Goal: Communication & Community: Answer question/provide support

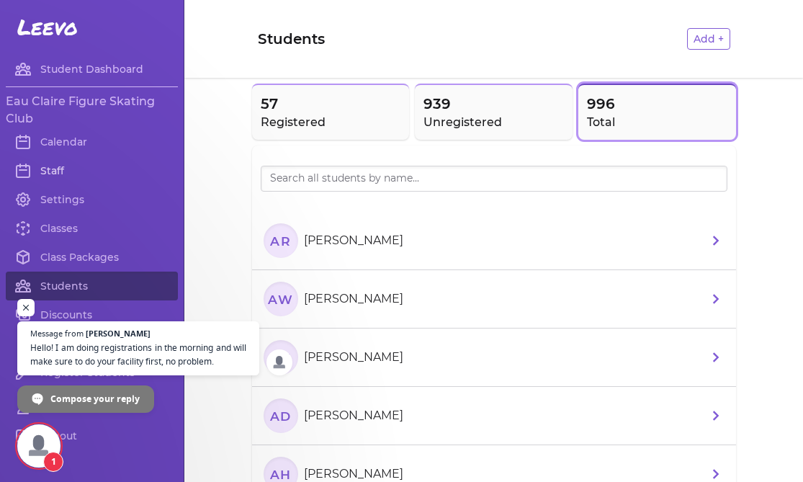
scroll to position [85, 0]
click at [87, 356] on span "Hello! I am doing registrations in the morning and will make sure to do your fa…" at bounding box center [139, 355] width 220 height 28
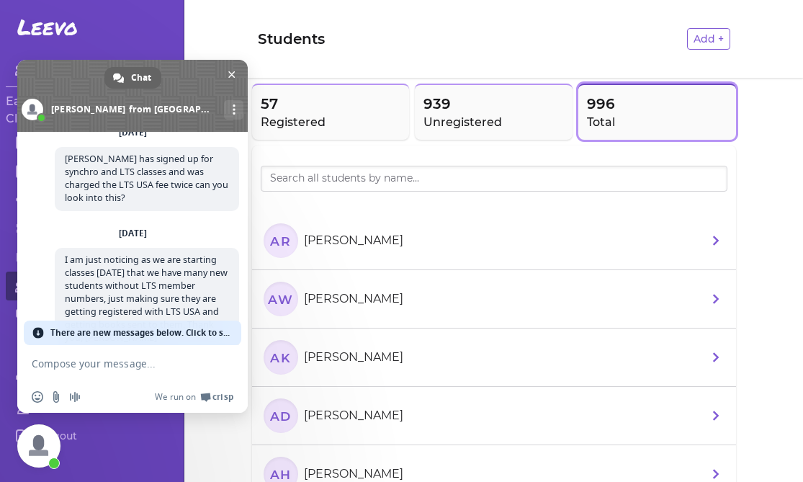
scroll to position [186, 0]
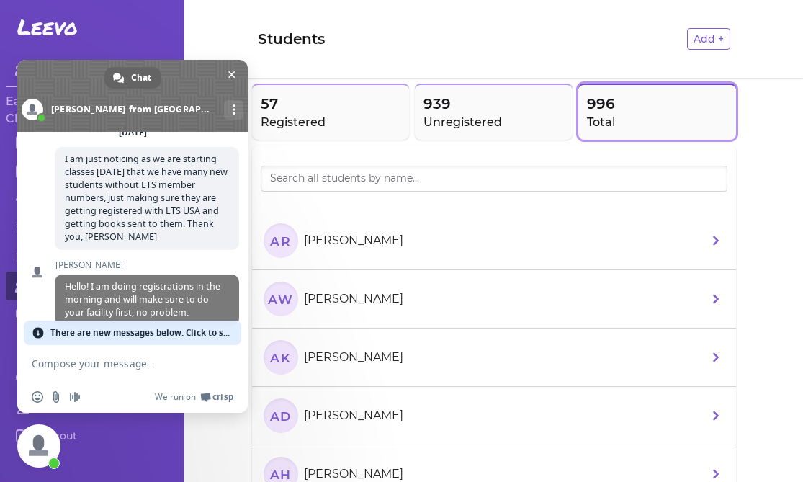
click at [114, 329] on span "There are new messages below. Click to see." at bounding box center [141, 332] width 183 height 24
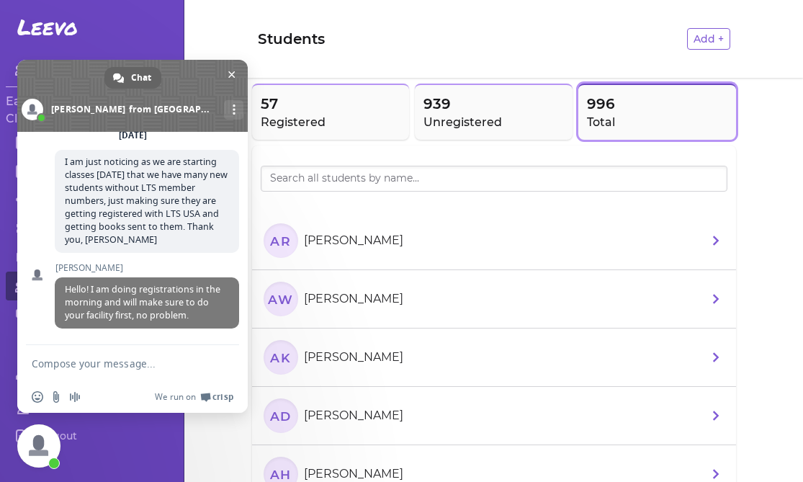
scroll to position [161, 0]
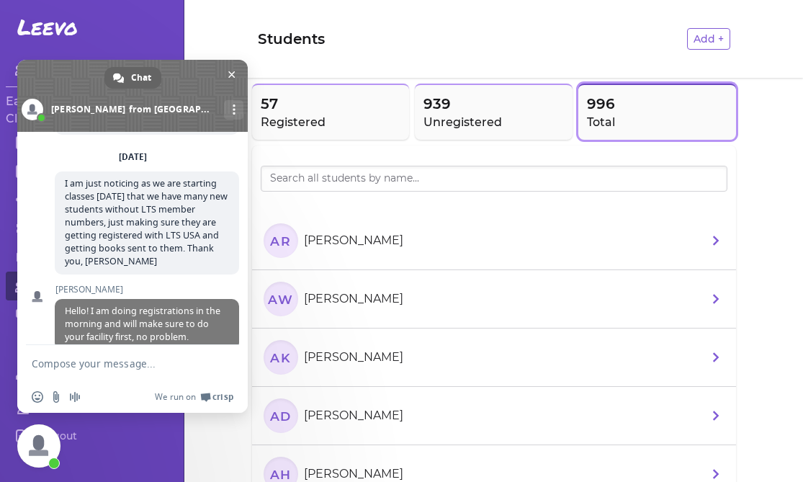
click at [133, 364] on textarea "Compose your message..." at bounding box center [117, 363] width 170 height 13
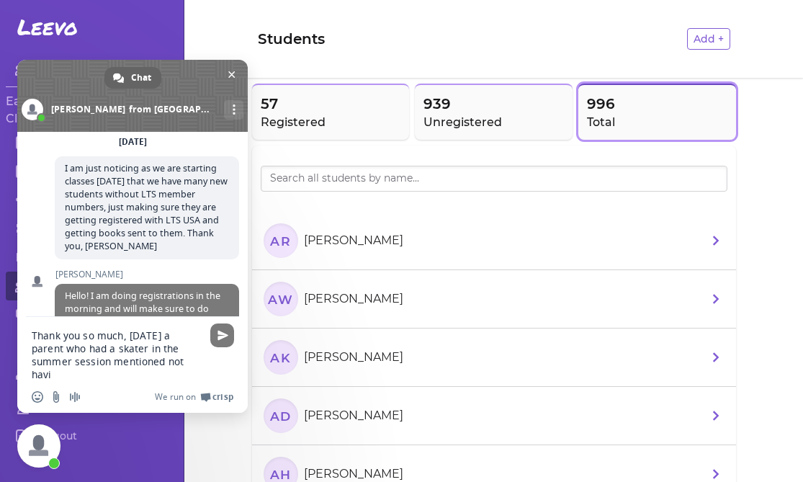
scroll to position [186, 0]
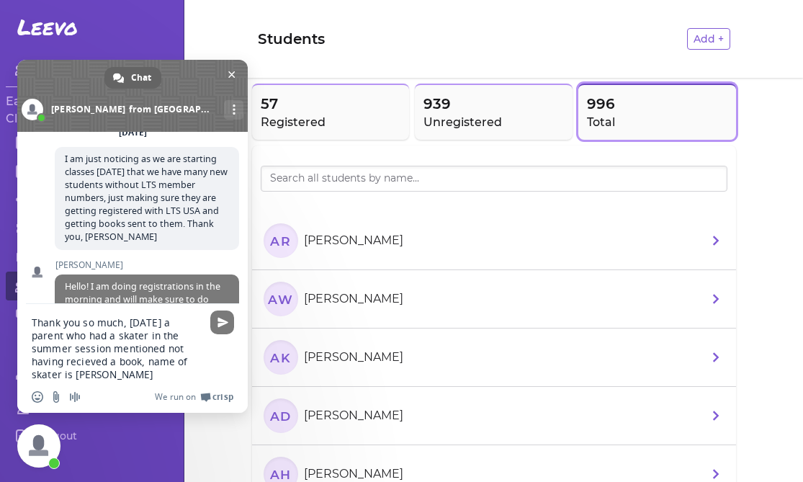
type textarea "Thank you so much, [DATE] a parent who had a skater in the summer session menti…"
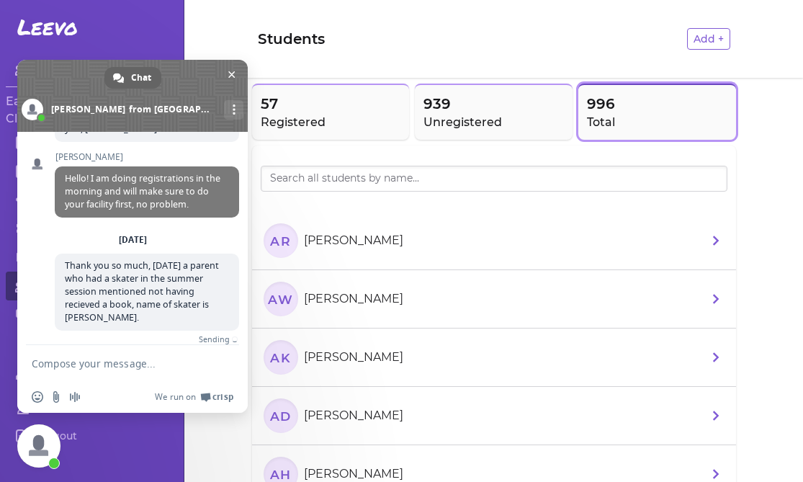
scroll to position [277, 0]
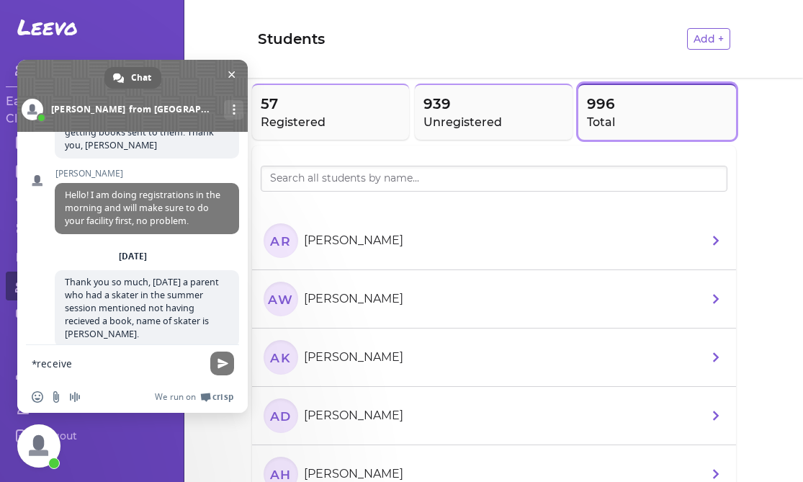
type textarea "*received"
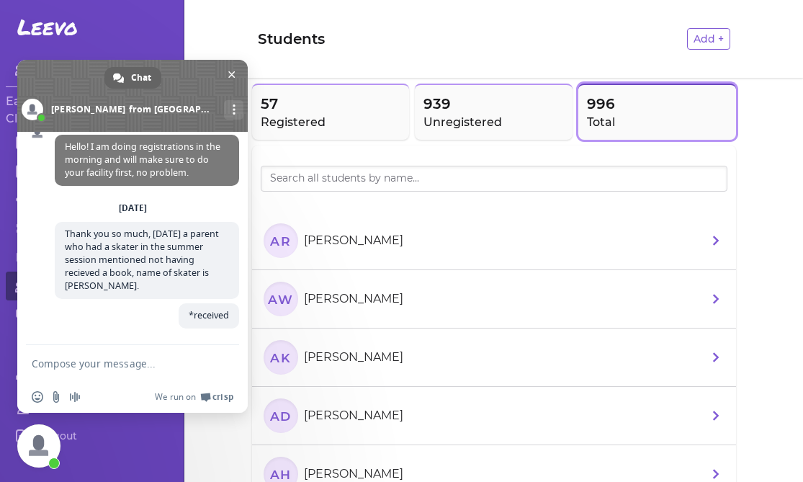
scroll to position [307, 0]
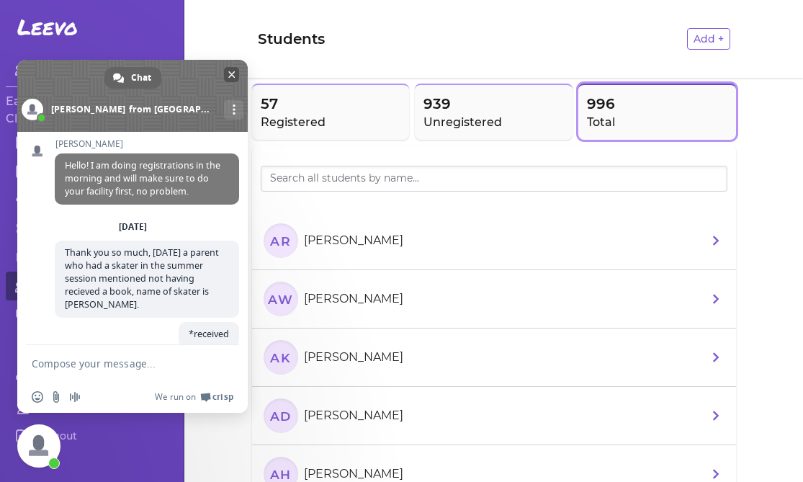
click at [229, 77] on span "Close chat" at bounding box center [231, 74] width 7 height 7
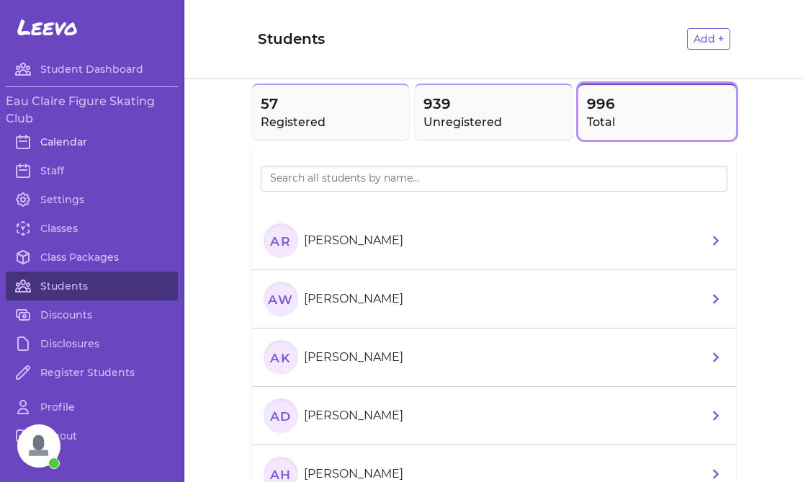
click at [88, 141] on link "Calendar" at bounding box center [92, 141] width 172 height 29
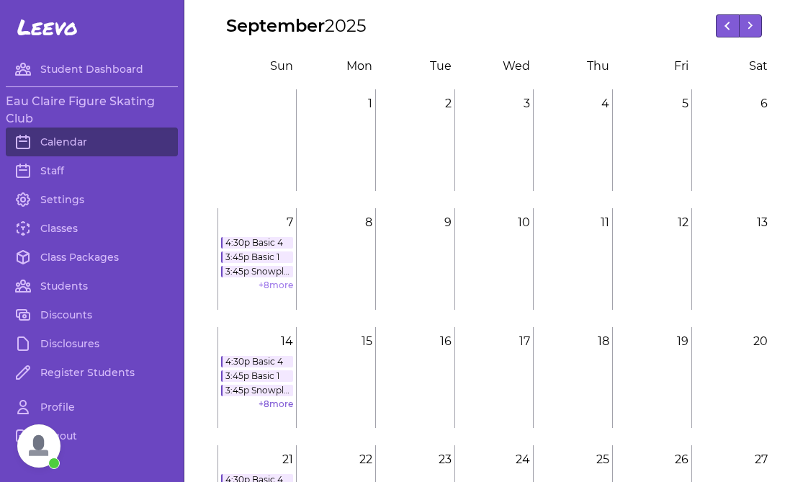
click at [273, 285] on link "+ 8 more" at bounding box center [275, 284] width 35 height 11
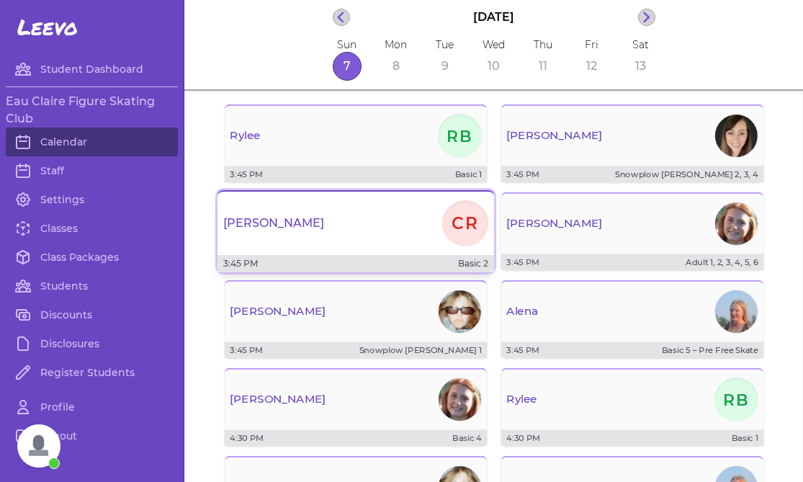
click at [316, 240] on div "[PERSON_NAME] CR" at bounding box center [355, 223] width 276 height 52
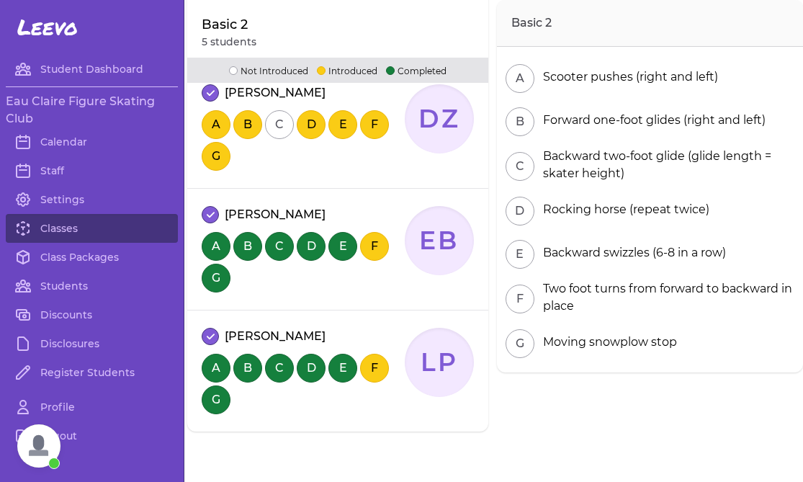
scroll to position [531, 0]
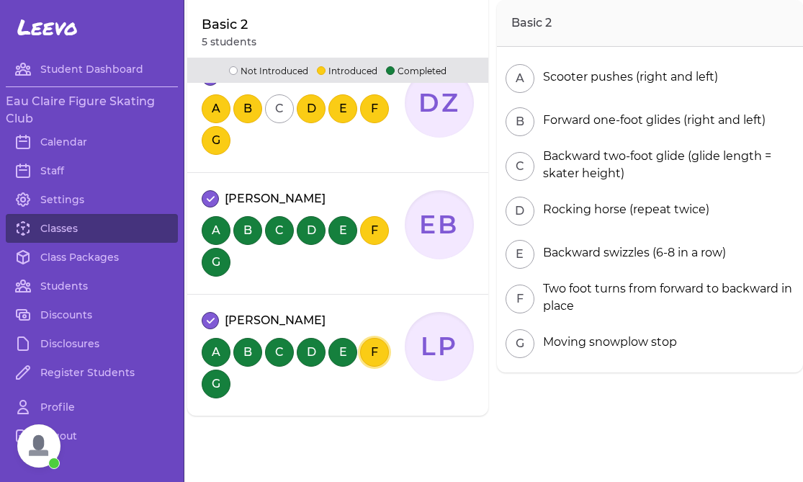
click at [377, 355] on button "F" at bounding box center [374, 352] width 29 height 29
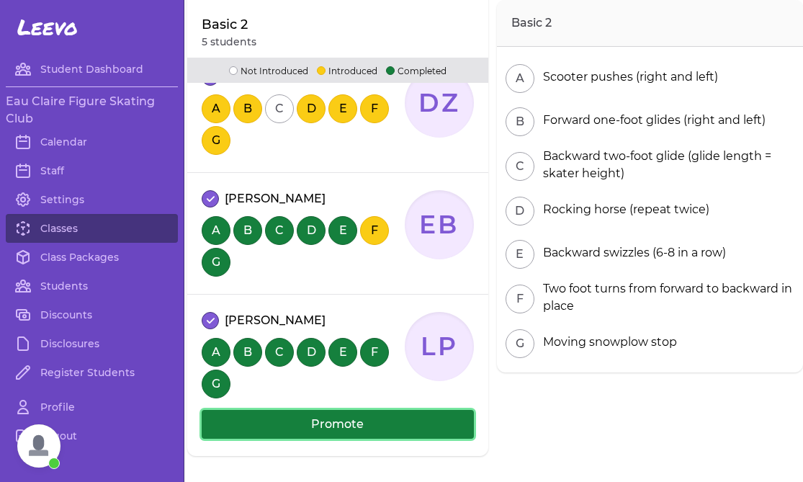
click at [366, 428] on button "Promote" at bounding box center [338, 424] width 272 height 29
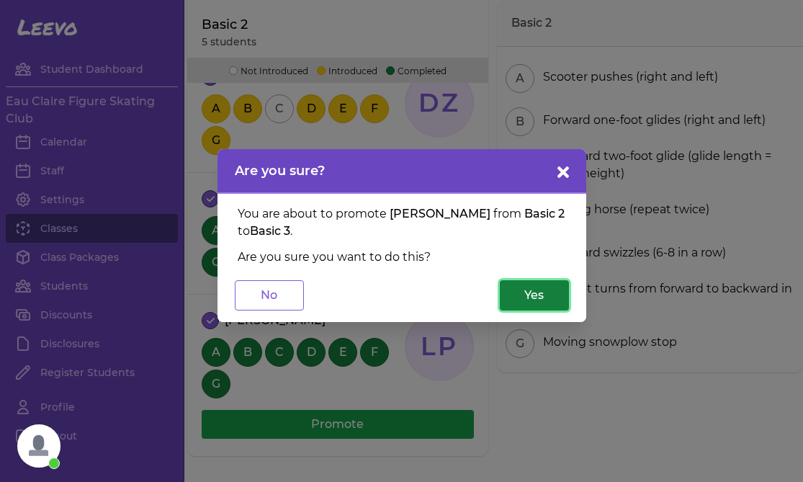
click at [552, 280] on button "Yes" at bounding box center [534, 295] width 69 height 30
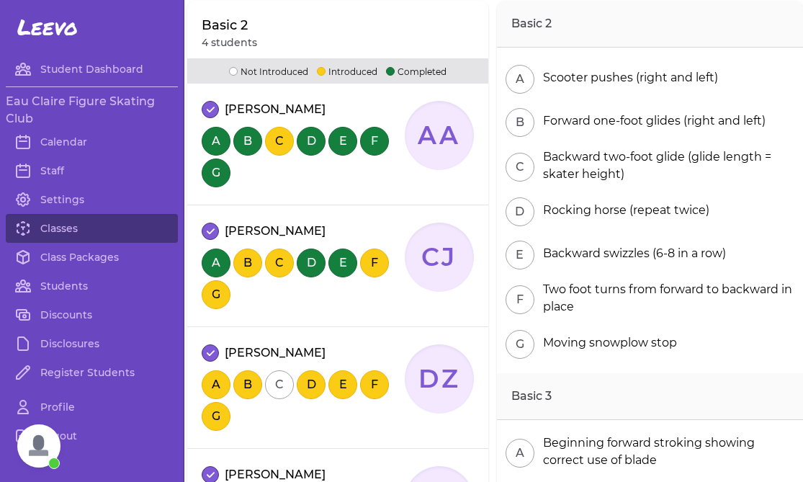
scroll to position [207, 0]
